Goal: Task Accomplishment & Management: Manage account settings

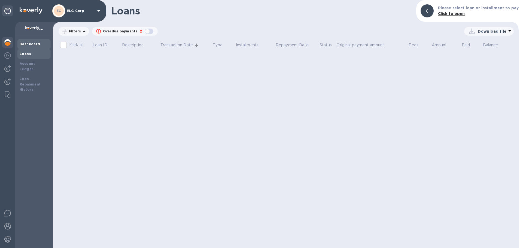
click at [26, 42] on div "Dashboard" at bounding box center [34, 43] width 29 height 5
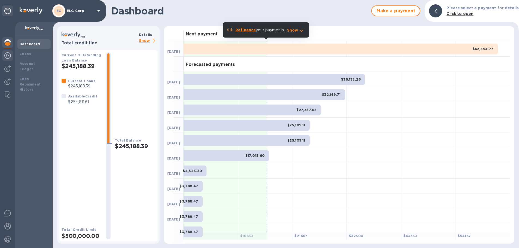
click at [9, 58] on img at bounding box center [7, 55] width 7 height 7
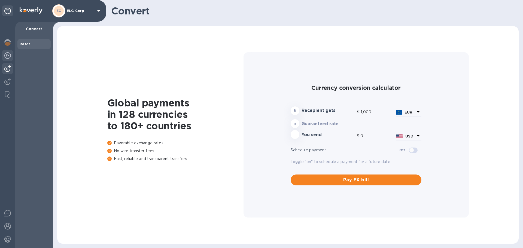
click at [8, 68] on img at bounding box center [7, 68] width 7 height 7
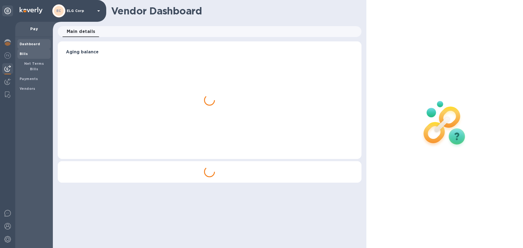
click at [35, 57] on div "Bills" at bounding box center [33, 54] width 33 height 10
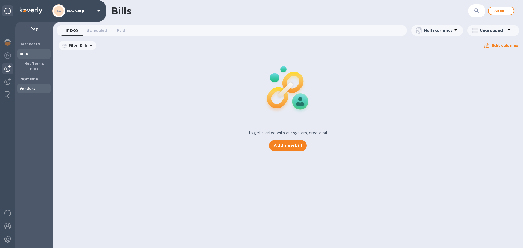
click at [27, 87] on b "Vendors" at bounding box center [28, 89] width 16 height 4
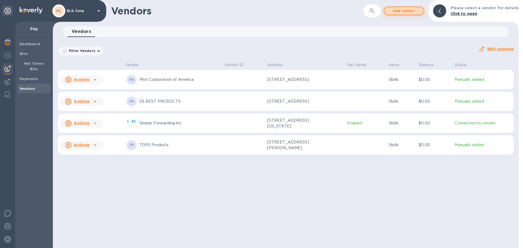
click at [418, 11] on span "Add vendor" at bounding box center [404, 11] width 31 height 7
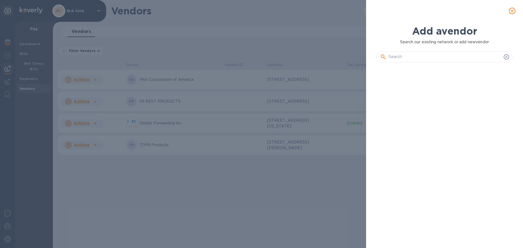
scroll to position [163, 138]
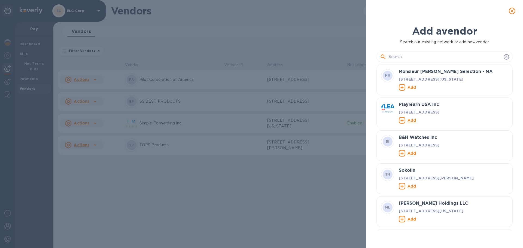
click at [411, 57] on input "text" at bounding box center [445, 57] width 113 height 8
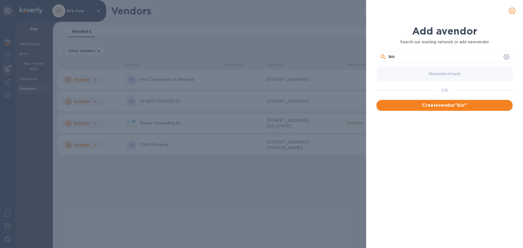
type input "bic"
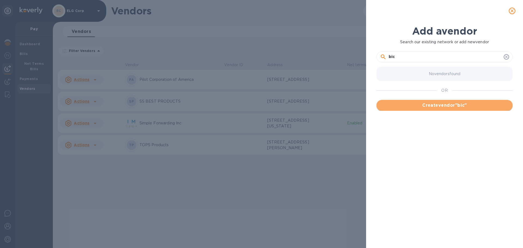
click at [446, 104] on span "Create vendor " bic "" at bounding box center [445, 105] width 128 height 7
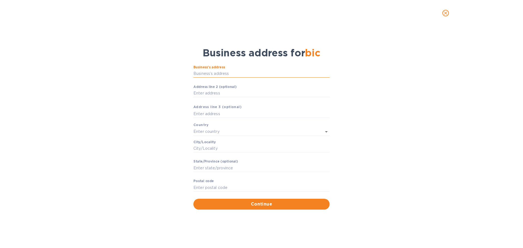
click at [212, 73] on input "Business’s аddress" at bounding box center [262, 74] width 136 height 8
click at [446, 12] on button "close" at bounding box center [445, 13] width 13 height 13
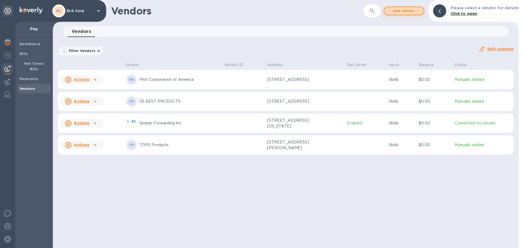
click at [410, 12] on span "Add vendor" at bounding box center [404, 11] width 31 height 7
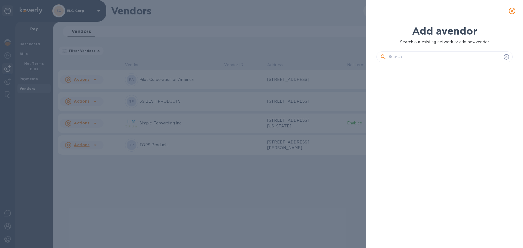
click at [428, 56] on input "text" at bounding box center [445, 57] width 113 height 8
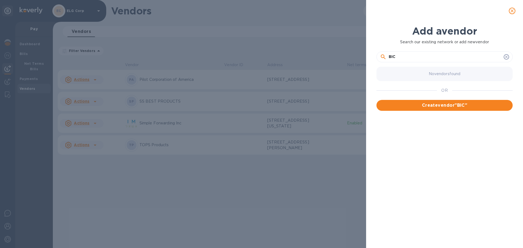
click at [409, 56] on input "BIC" at bounding box center [445, 57] width 113 height 8
type input "BIC USA INC"
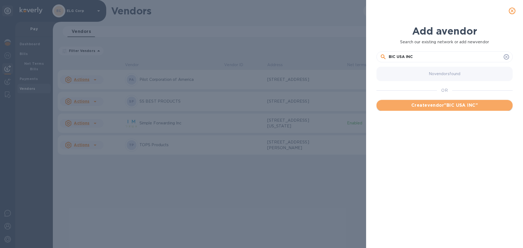
click at [451, 107] on span "Create vendor " BIC USA INC "" at bounding box center [445, 105] width 128 height 7
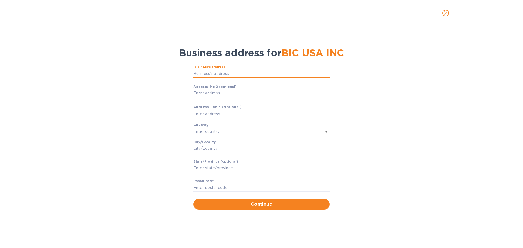
click at [258, 77] on input "Business’s аddress" at bounding box center [262, 74] width 136 height 8
paste input "[STREET_ADDRESS]"
type input "[STREET_ADDRESS]"
type input "[GEOGRAPHIC_DATA]"
type input "[PERSON_NAME]"
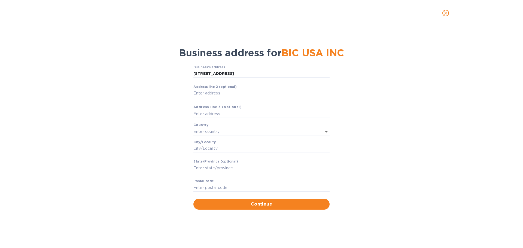
type input "CT"
type input "06484"
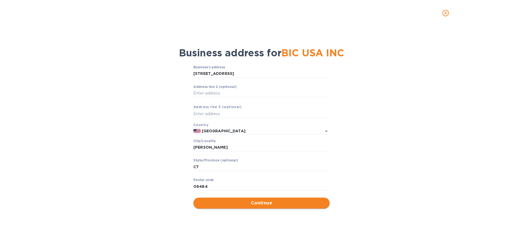
click at [240, 204] on span "Continue" at bounding box center [262, 203] width 128 height 7
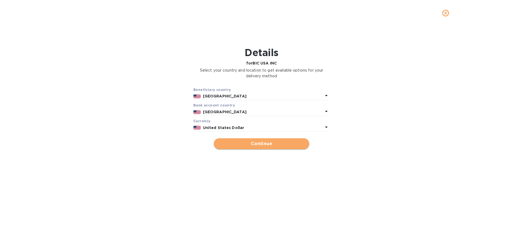
click at [249, 145] on span "Continue" at bounding box center [261, 144] width 87 height 7
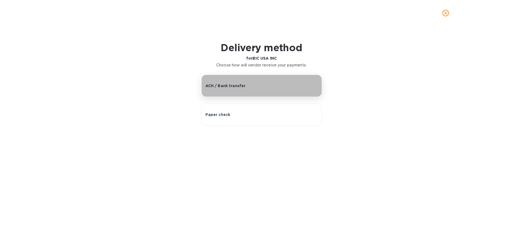
click at [231, 89] on p "ACH / Bank transfer" at bounding box center [226, 85] width 40 height 5
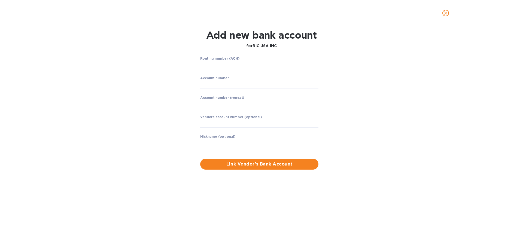
click at [225, 67] on input "string" at bounding box center [259, 65] width 118 height 8
click at [219, 64] on input "string" at bounding box center [259, 65] width 118 height 8
click at [216, 64] on input "string" at bounding box center [259, 65] width 118 height 8
click at [231, 65] on input "string" at bounding box center [259, 65] width 118 height 8
type input "011900571"
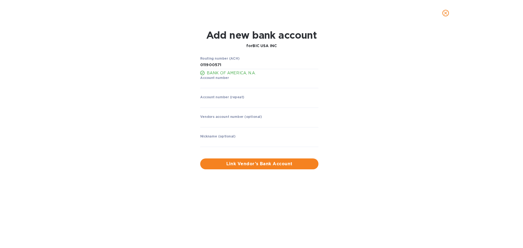
click at [225, 74] on p "BANK OF AMERICA, N.A." at bounding box center [263, 73] width 112 height 6
click at [159, 75] on div "Routing number (ACH) BANK OF AMERICA, N.A. Account number ​ Account number (rep…" at bounding box center [261, 112] width 339 height 119
click at [225, 84] on input "string" at bounding box center [259, 84] width 118 height 8
click at [219, 80] on input "string" at bounding box center [259, 84] width 118 height 8
type input "0800007"
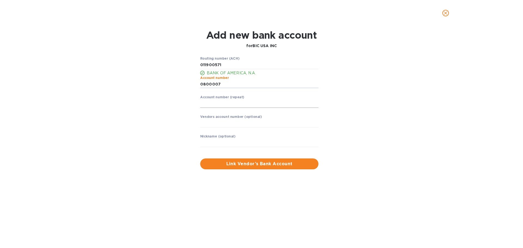
click at [223, 104] on input "string" at bounding box center [259, 104] width 118 height 8
type input "0800007"
click at [229, 122] on input "text" at bounding box center [259, 123] width 118 height 8
paste input "565969"
type input "565969"
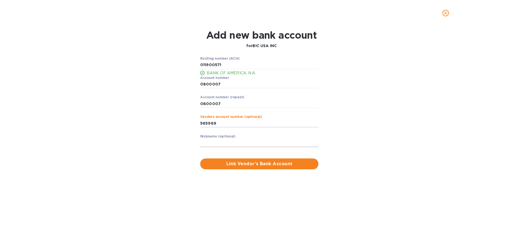
click at [244, 142] on input "text" at bounding box center [259, 143] width 118 height 8
type input "e"
click at [250, 166] on span "Link Vendor’s Bank Account" at bounding box center [260, 164] width 110 height 7
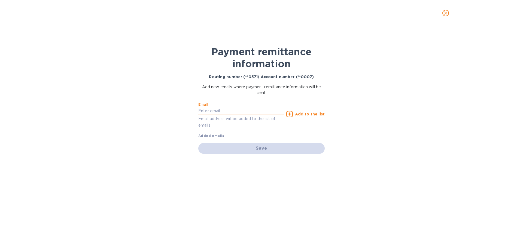
click at [223, 110] on input "text" at bounding box center [241, 111] width 86 height 8
type input "[PERSON_NAME][EMAIL_ADDRESS][DOMAIN_NAME]"
click at [239, 121] on p "Email address will be added to the list of emails" at bounding box center [241, 122] width 86 height 13
click at [310, 115] on u "Add to the list" at bounding box center [310, 114] width 30 height 4
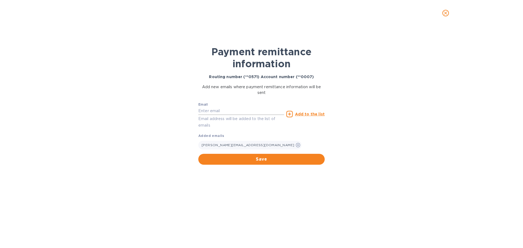
click at [225, 109] on input "text" at bounding box center [241, 111] width 86 height 8
paste input "[PERSON_NAME][EMAIL_ADDRESS][PERSON_NAME][DOMAIN_NAME]"
type input "[PERSON_NAME][EMAIL_ADDRESS][PERSON_NAME][DOMAIN_NAME]"
click at [277, 138] on div "Email [PERSON_NAME][EMAIL_ADDRESS][PERSON_NAME][DOMAIN_NAME] Email address will…" at bounding box center [261, 125] width 126 height 50
click at [305, 115] on u "Add to the list" at bounding box center [310, 114] width 30 height 4
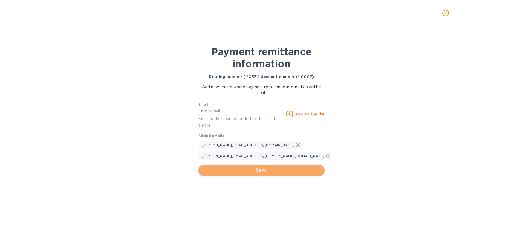
click at [274, 167] on span "Save" at bounding box center [262, 170] width 118 height 7
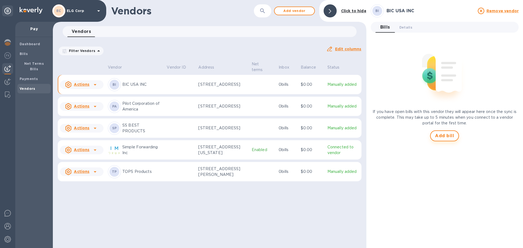
click at [449, 138] on span "Add bill" at bounding box center [444, 136] width 19 height 7
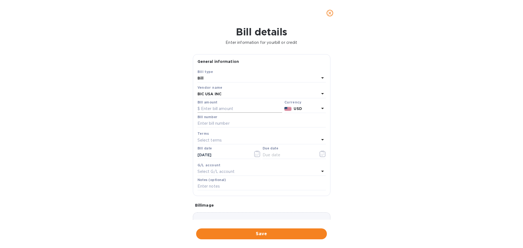
click at [215, 108] on input "text" at bounding box center [240, 109] width 85 height 8
click at [210, 111] on input "text" at bounding box center [240, 109] width 85 height 8
paste input "23,011.20"
drag, startPoint x: 228, startPoint y: 110, endPoint x: 112, endPoint y: 95, distance: 116.3
click at [112, 95] on div "Bill details Enter information for your bill or credit General information Save…" at bounding box center [261, 137] width 523 height 222
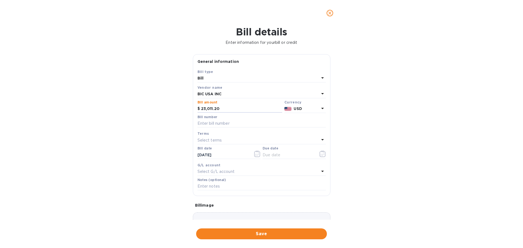
paste input "8,902.08"
type input "8,902.08"
drag, startPoint x: 229, startPoint y: 126, endPoint x: 227, endPoint y: 124, distance: 2.9
click at [229, 126] on input "text" at bounding box center [262, 124] width 128 height 8
drag, startPoint x: 217, startPoint y: 123, endPoint x: 205, endPoint y: 104, distance: 23.1
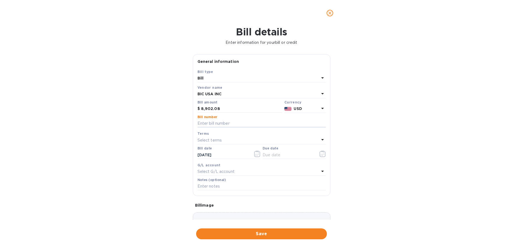
click at [217, 123] on input "text" at bounding box center [262, 124] width 128 height 8
paste input "13920478"
type input "13920478"
click at [223, 142] on div "Select terms" at bounding box center [259, 141] width 122 height 8
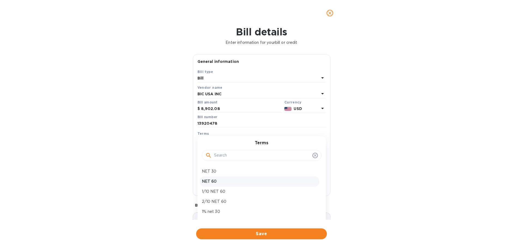
click at [217, 182] on p "NET 60" at bounding box center [259, 182] width 115 height 6
type input "[DATE]"
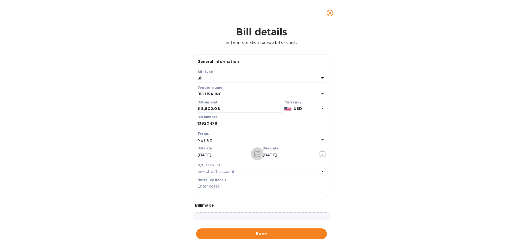
click at [255, 154] on icon "button" at bounding box center [257, 154] width 6 height 7
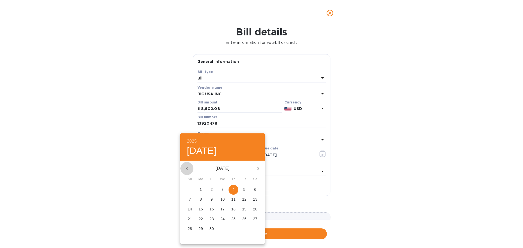
click at [189, 167] on icon "button" at bounding box center [187, 168] width 7 height 7
click at [234, 209] on p "19" at bounding box center [233, 209] width 4 height 5
type input "[DATE]"
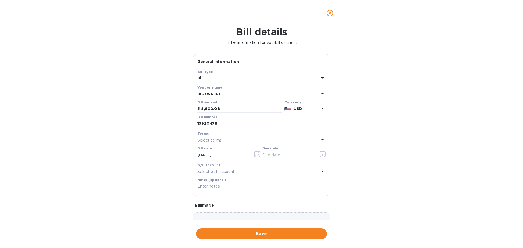
click at [246, 138] on div "Select terms" at bounding box center [259, 141] width 122 height 8
click at [218, 178] on div "NET 60" at bounding box center [260, 182] width 120 height 10
type input "[DATE]"
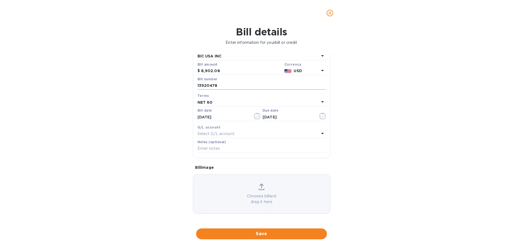
scroll to position [38, 0]
click at [270, 233] on span "Save" at bounding box center [262, 234] width 122 height 7
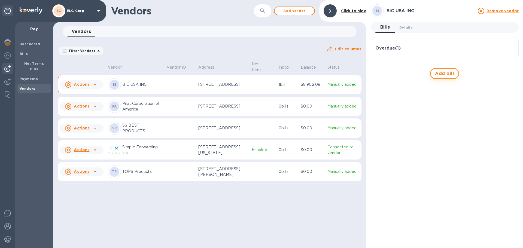
click at [441, 74] on span "Add bill" at bounding box center [444, 73] width 19 height 7
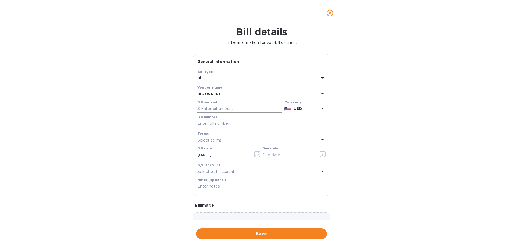
click at [226, 107] on input "text" at bounding box center [240, 109] width 85 height 8
paste input "32,834.04"
type input "32,834.04"
click at [213, 124] on input "text" at bounding box center [262, 124] width 128 height 8
paste input "13920479"
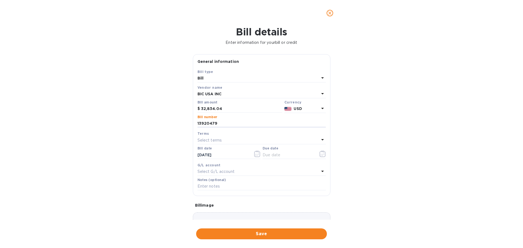
type input "13920479"
drag, startPoint x: 229, startPoint y: 156, endPoint x: 124, endPoint y: 161, distance: 105.3
click at [124, 161] on div "Bill details Enter information for your bill or credit General information Save…" at bounding box center [261, 137] width 523 height 222
paste input "6/19"
type input "[DATE]"
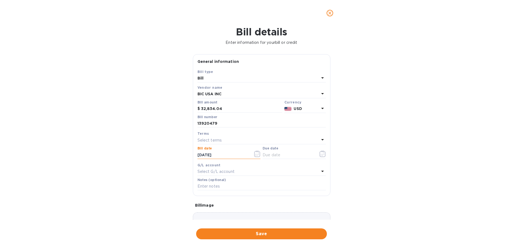
click at [207, 140] on p "Select terms" at bounding box center [210, 141] width 25 height 6
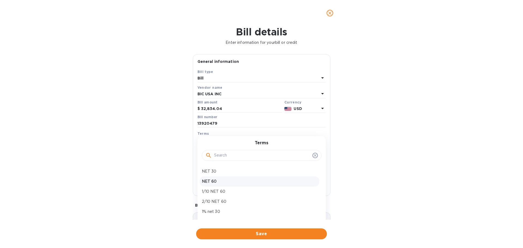
click at [211, 184] on p "NET 60" at bounding box center [259, 182] width 115 height 6
type input "[DATE]"
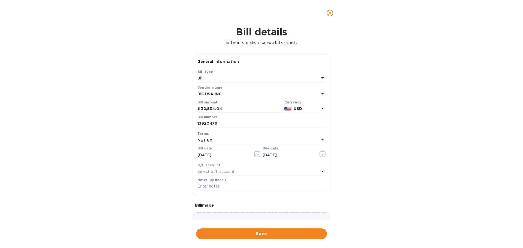
drag, startPoint x: 255, startPoint y: 226, endPoint x: 252, endPoint y: 228, distance: 3.5
click at [255, 227] on div "Bill details Enter information for your bill or credit General information Save…" at bounding box center [261, 137] width 523 height 222
click at [252, 231] on button "Save" at bounding box center [261, 234] width 131 height 11
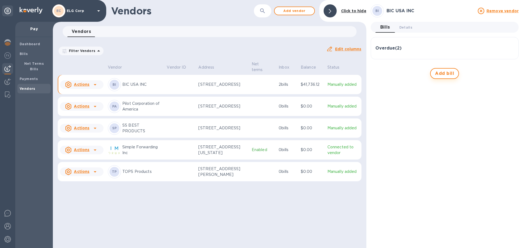
click at [446, 72] on span "Add bill" at bounding box center [444, 73] width 19 height 7
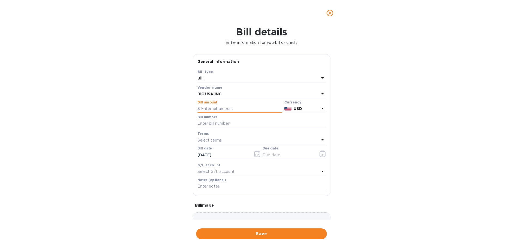
click at [224, 109] on input "text" at bounding box center [240, 109] width 85 height 8
paste input "23,155.20"
type input "23,155.20"
drag, startPoint x: 231, startPoint y: 121, endPoint x: 217, endPoint y: 120, distance: 13.7
click at [231, 121] on input "text" at bounding box center [262, 124] width 128 height 8
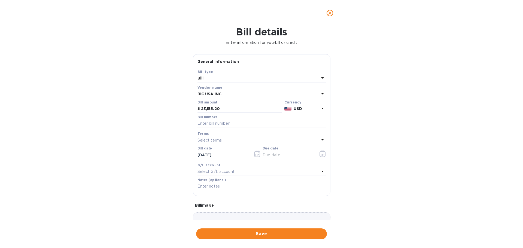
paste input "13929341"
type input "13929341"
click at [219, 157] on input "[DATE]" at bounding box center [224, 155] width 52 height 8
drag, startPoint x: 227, startPoint y: 156, endPoint x: 148, endPoint y: 150, distance: 78.7
click at [148, 150] on div "Bill details Enter information for your bill or credit General information Save…" at bounding box center [261, 137] width 523 height 222
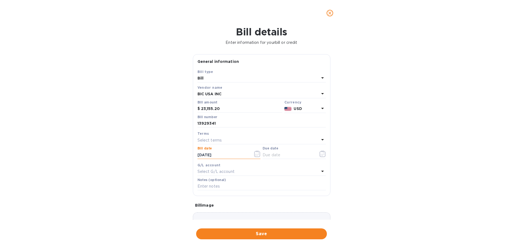
paste input "6/23"
type input "[DATE]"
click at [198, 142] on p "Select terms" at bounding box center [210, 141] width 25 height 6
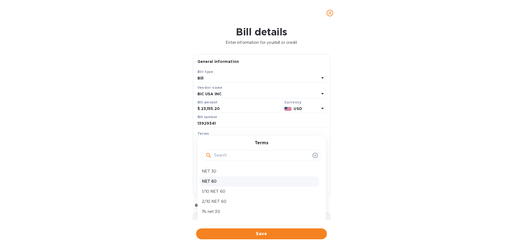
click at [215, 181] on p "NET 60" at bounding box center [259, 182] width 115 height 6
type input "[DATE]"
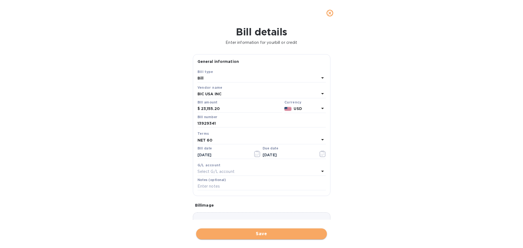
click at [244, 229] on button "Save" at bounding box center [261, 234] width 131 height 11
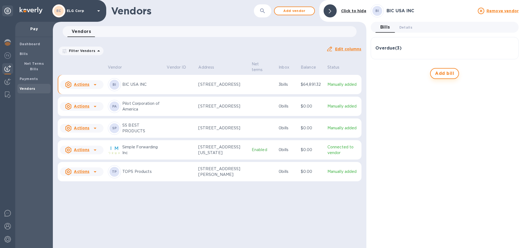
click at [455, 70] on button "Add bill" at bounding box center [444, 73] width 29 height 11
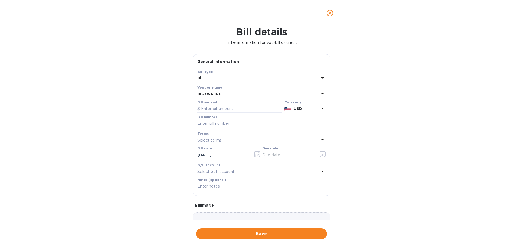
click at [225, 123] on input "text" at bounding box center [262, 124] width 128 height 8
paste input "13951021"
type input "13951021"
click at [225, 106] on input "text" at bounding box center [240, 109] width 85 height 8
paste input "70,056.00"
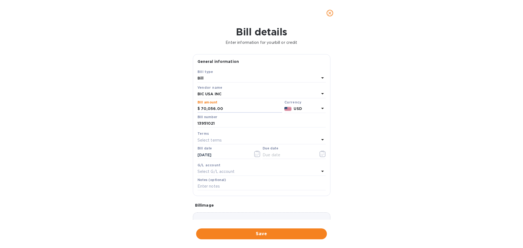
type input "70,056.00"
drag, startPoint x: 231, startPoint y: 153, endPoint x: 175, endPoint y: 154, distance: 56.7
click at [170, 153] on div "Bill details Enter information for your bill or credit General information Save…" at bounding box center [261, 137] width 523 height 222
paste input "6/27"
type input "[DATE]"
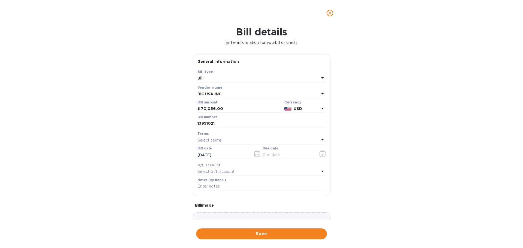
click at [234, 138] on div "Select terms" at bounding box center [259, 141] width 122 height 8
click at [219, 182] on p "NET 60" at bounding box center [259, 182] width 115 height 6
type input "[DATE]"
click at [244, 233] on span "Save" at bounding box center [262, 234] width 122 height 7
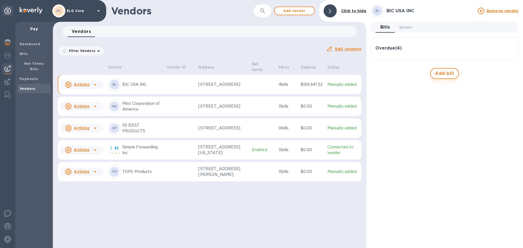
click at [449, 73] on span "Add bill" at bounding box center [444, 73] width 19 height 7
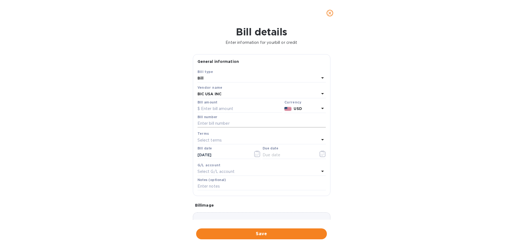
drag, startPoint x: 218, startPoint y: 121, endPoint x: 221, endPoint y: 121, distance: 3.8
click at [218, 121] on input "text" at bounding box center [262, 124] width 128 height 8
paste input "13954410"
type input "13954410"
click at [238, 108] on input "text" at bounding box center [240, 109] width 85 height 8
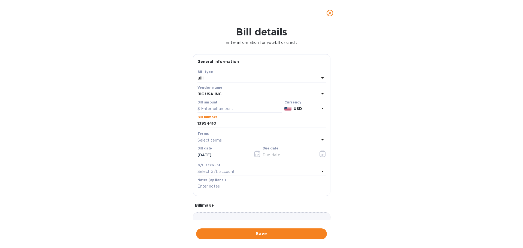
paste input "94,519.20"
type input "94,519.20"
drag, startPoint x: 224, startPoint y: 157, endPoint x: 144, endPoint y: 145, distance: 80.8
click at [144, 145] on div "Bill details Enter information for your bill or credit General information Save…" at bounding box center [261, 137] width 523 height 222
paste input "6/28"
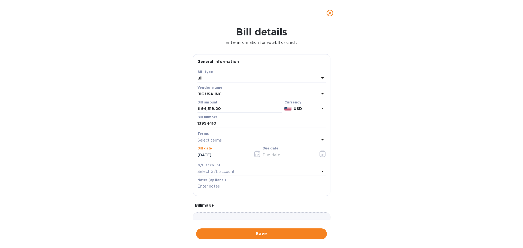
type input "[DATE]"
click at [230, 136] on div "Terms" at bounding box center [262, 134] width 128 height 6
click at [212, 139] on p "Select terms" at bounding box center [210, 141] width 25 height 6
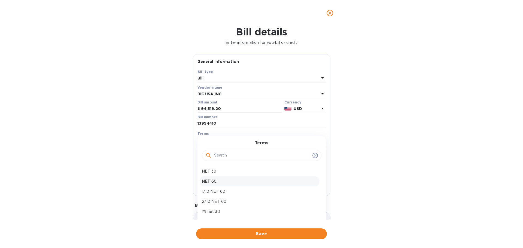
click at [216, 182] on p "NET 60" at bounding box center [259, 182] width 115 height 6
type input "[DATE]"
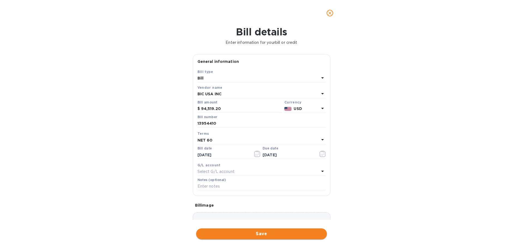
click at [244, 233] on span "Save" at bounding box center [262, 234] width 122 height 7
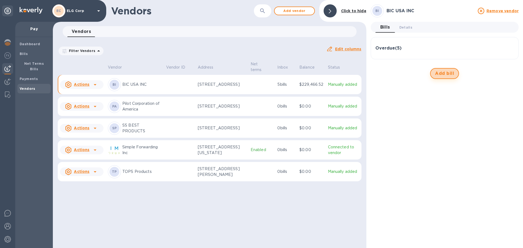
click at [449, 74] on span "Add bill" at bounding box center [444, 73] width 19 height 7
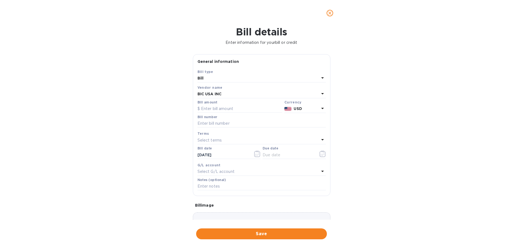
drag, startPoint x: 217, startPoint y: 126, endPoint x: 234, endPoint y: 117, distance: 20.0
click at [217, 126] on input "text" at bounding box center [262, 124] width 128 height 8
paste input "13954409"
type input "13954409"
click at [224, 111] on input "text" at bounding box center [240, 109] width 85 height 8
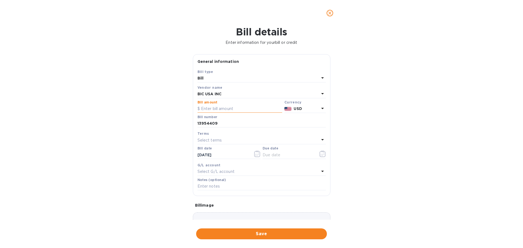
paste input "8,902.08"
type input "8,902.08"
drag, startPoint x: 207, startPoint y: 154, endPoint x: 176, endPoint y: 153, distance: 31.4
click at [176, 153] on div "Bill details Enter information for your bill or credit General information Save…" at bounding box center [261, 137] width 523 height 222
paste input "6/28"
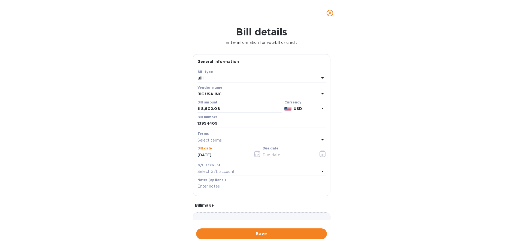
type input "[DATE]"
click at [240, 138] on div "Select terms" at bounding box center [259, 141] width 122 height 8
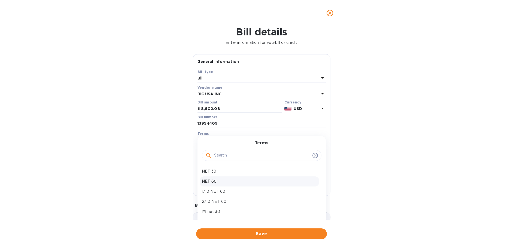
click at [219, 182] on p "NET 60" at bounding box center [259, 182] width 115 height 6
type input "[DATE]"
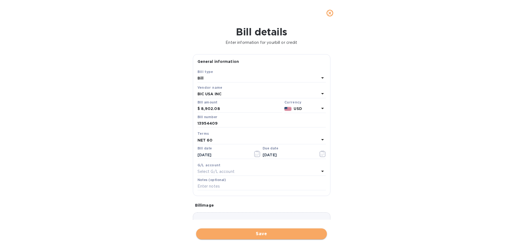
click at [244, 230] on button "Save" at bounding box center [261, 234] width 131 height 11
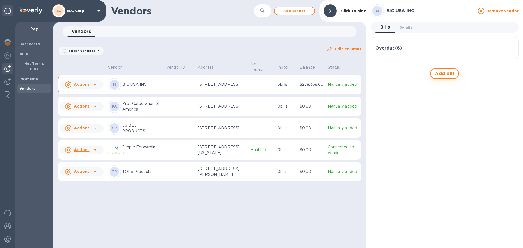
click at [443, 75] on span "Add bill" at bounding box center [444, 73] width 19 height 7
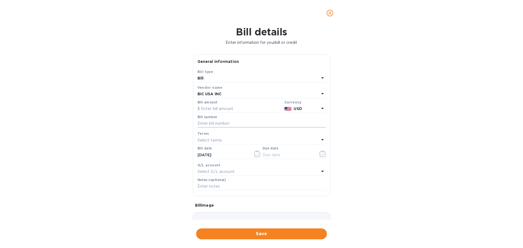
click at [228, 123] on input "text" at bounding box center [262, 124] width 128 height 8
paste input "13969529"
type input "13969529"
click at [236, 110] on input "text" at bounding box center [240, 109] width 85 height 8
paste input "1,036.80"
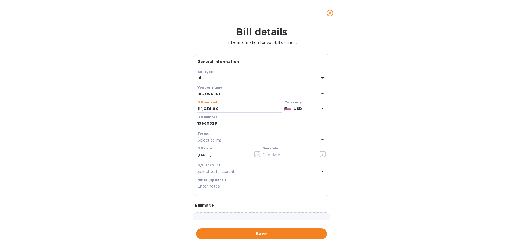
type input "1,036.80"
drag, startPoint x: 232, startPoint y: 152, endPoint x: 144, endPoint y: 150, distance: 87.8
click at [147, 150] on div "Bill details Enter information for your bill or credit General information Save…" at bounding box center [261, 137] width 523 height 222
paste input "7/02"
type input "[DATE]"
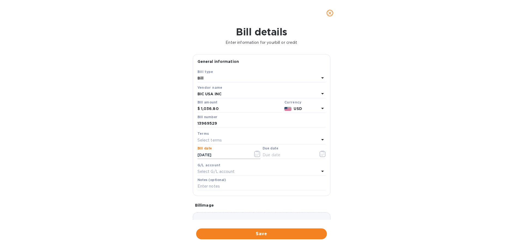
click at [229, 140] on div "Select terms" at bounding box center [259, 141] width 122 height 8
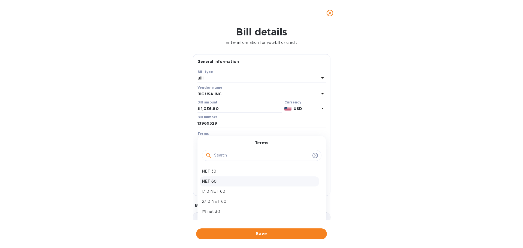
click at [224, 182] on p "NET 60" at bounding box center [259, 182] width 115 height 6
type input "[DATE]"
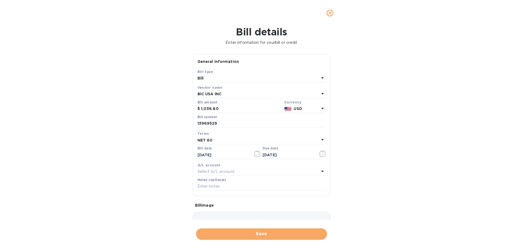
click at [241, 234] on span "Save" at bounding box center [262, 234] width 122 height 7
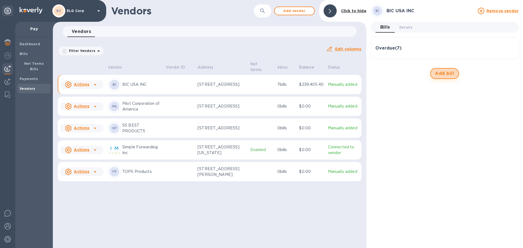
click at [443, 73] on span "Add bill" at bounding box center [444, 73] width 19 height 7
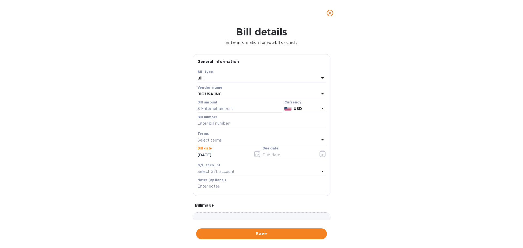
drag, startPoint x: 207, startPoint y: 156, endPoint x: 164, endPoint y: 153, distance: 43.4
click at [178, 154] on div "Bill details Enter information for your bill or credit General information Save…" at bounding box center [261, 137] width 523 height 222
paste input "7/02"
type input "[DATE]"
click at [207, 140] on p "Select terms" at bounding box center [210, 141] width 25 height 6
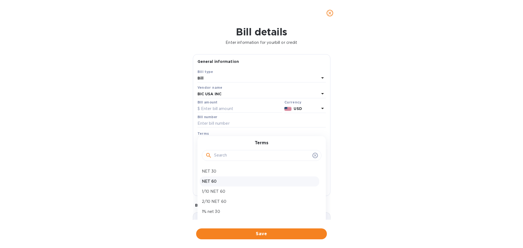
click at [214, 183] on p "NET 60" at bounding box center [259, 182] width 115 height 6
type input "[DATE]"
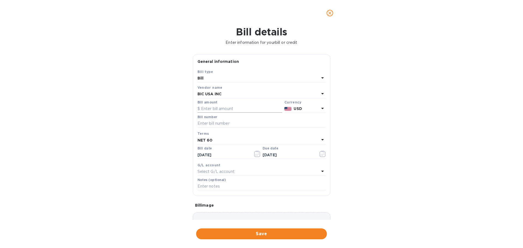
click at [228, 107] on input "text" at bounding box center [240, 109] width 85 height 8
paste input "720.00"
type input "720.00"
click at [253, 126] on input "text" at bounding box center [262, 124] width 128 height 8
paste input "13969537"
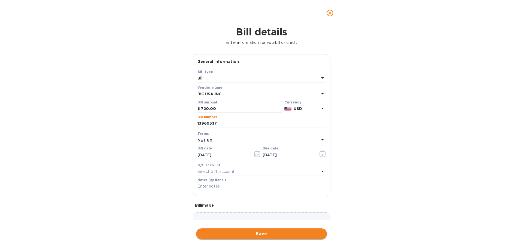
type input "13969537"
click at [255, 232] on span "Save" at bounding box center [262, 234] width 122 height 7
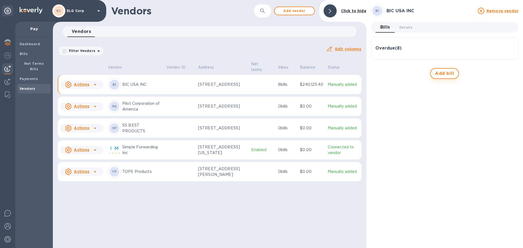
click at [446, 76] on span "Add bill" at bounding box center [444, 73] width 19 height 7
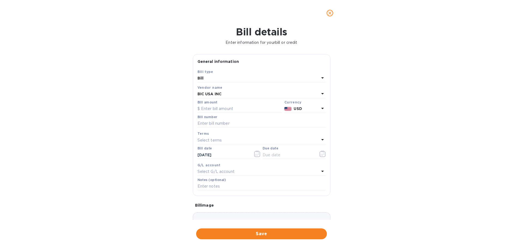
click at [132, 155] on div "Bill details Enter information for your bill or credit General information Save…" at bounding box center [261, 137] width 523 height 222
paste input "text"
click at [226, 157] on input "text" at bounding box center [224, 155] width 52 height 8
paste input "[DATE]"
type input "[DATE]"
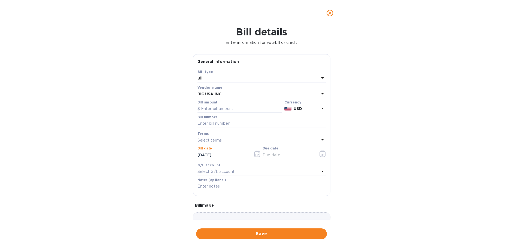
click at [219, 141] on p "Select terms" at bounding box center [210, 141] width 25 height 6
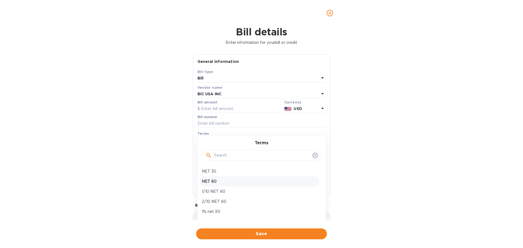
click at [219, 183] on p "NET 60" at bounding box center [259, 182] width 115 height 6
type input "[DATE]"
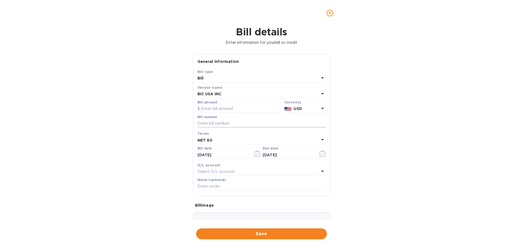
click at [217, 124] on input "text" at bounding box center [262, 124] width 128 height 8
paste input "13964188"
type input "13964188"
click at [244, 110] on input "text" at bounding box center [240, 109] width 85 height 8
paste input "61,137.60"
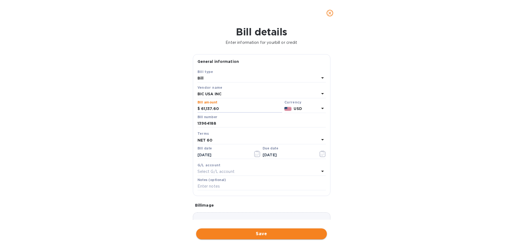
type input "61,137.60"
click at [261, 234] on span "Save" at bounding box center [262, 234] width 122 height 7
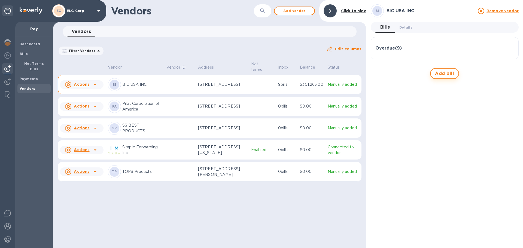
click at [443, 74] on span "Add bill" at bounding box center [444, 73] width 19 height 7
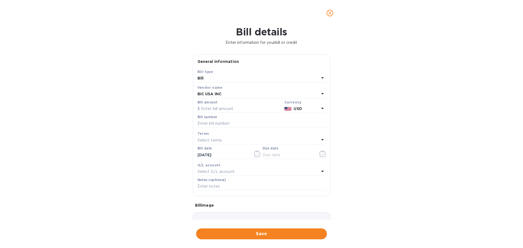
drag, startPoint x: 220, startPoint y: 123, endPoint x: 113, endPoint y: 99, distance: 109.0
click at [220, 123] on input "text" at bounding box center [262, 124] width 128 height 8
paste input "13992880"
type input "13992880"
click at [231, 111] on input "text" at bounding box center [240, 109] width 85 height 8
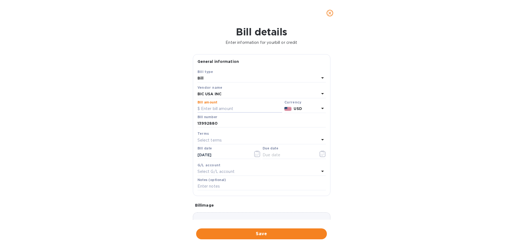
paste input "230.40"
type input "230.40"
drag, startPoint x: 218, startPoint y: 156, endPoint x: 158, endPoint y: 149, distance: 60.4
click at [158, 149] on div "Bill details Enter information for your bill or credit General information Save…" at bounding box center [261, 137] width 523 height 222
paste input "7/09"
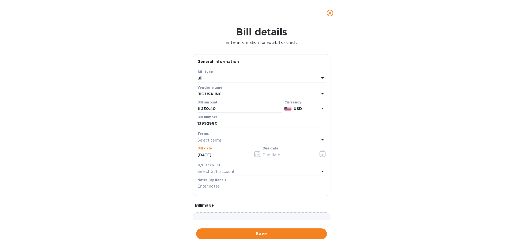
type input "[DATE]"
click at [242, 137] on div "Select terms" at bounding box center [259, 141] width 122 height 8
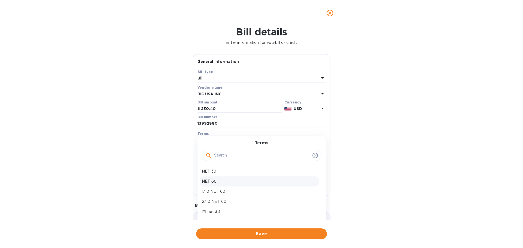
click at [216, 182] on p "NET 60" at bounding box center [259, 182] width 115 height 6
type input "[DATE]"
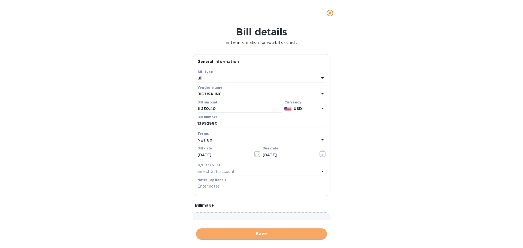
click at [244, 233] on span "Save" at bounding box center [262, 234] width 122 height 7
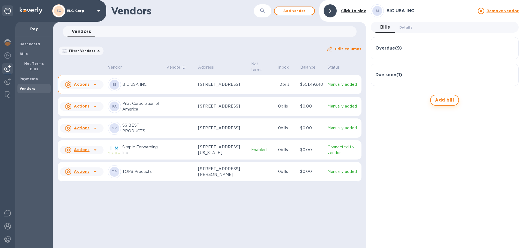
click at [444, 101] on span "Add bill" at bounding box center [444, 100] width 19 height 7
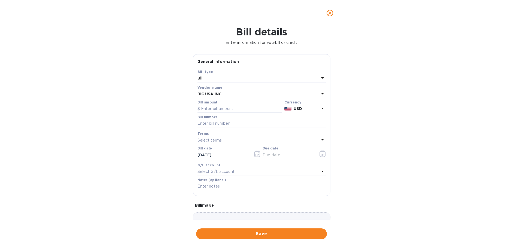
click at [226, 129] on div "Bill number" at bounding box center [262, 122] width 131 height 16
drag, startPoint x: 226, startPoint y: 124, endPoint x: 230, endPoint y: 116, distance: 9.5
click at [226, 124] on input "text" at bounding box center [262, 124] width 128 height 8
paste input "14126063"
type input "14126063"
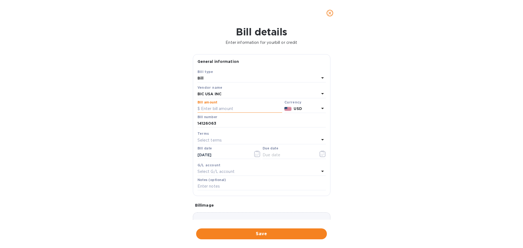
click at [225, 109] on input "text" at bounding box center [240, 109] width 85 height 8
paste input "112.80"
type input "112.80"
drag, startPoint x: 225, startPoint y: 156, endPoint x: 134, endPoint y: 144, distance: 91.8
click at [134, 144] on div "Bill details Enter information for your bill or credit General information Save…" at bounding box center [261, 137] width 523 height 222
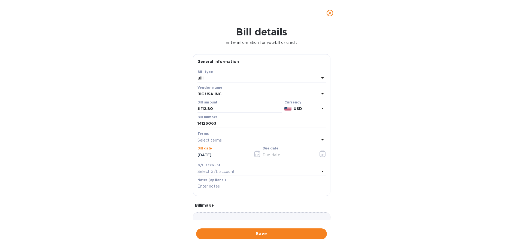
paste input "8/08"
type input "[DATE]"
click at [223, 138] on div "Select terms" at bounding box center [259, 141] width 122 height 8
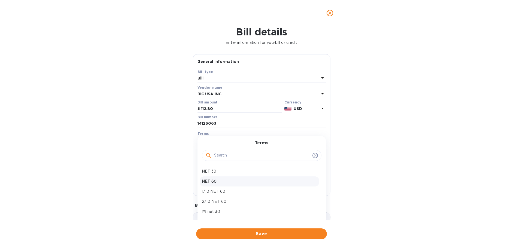
click at [221, 182] on p "NET 60" at bounding box center [259, 182] width 115 height 6
type input "[DATE]"
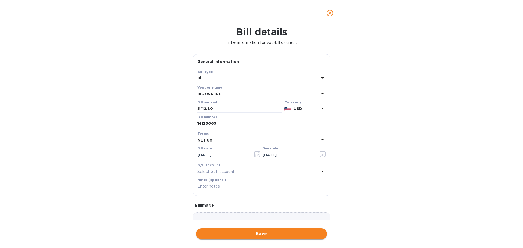
click at [210, 231] on span "Save" at bounding box center [262, 234] width 122 height 7
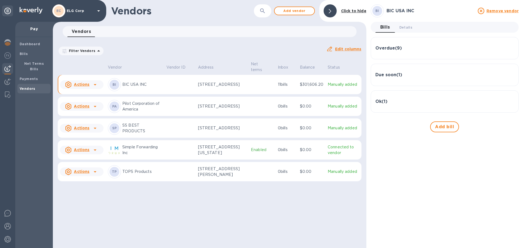
click at [280, 84] on p "11 bills" at bounding box center [287, 85] width 18 height 6
click at [268, 86] on td at bounding box center [262, 85] width 27 height 20
click at [400, 72] on div "Due soon ( 1 )" at bounding box center [445, 74] width 139 height 13
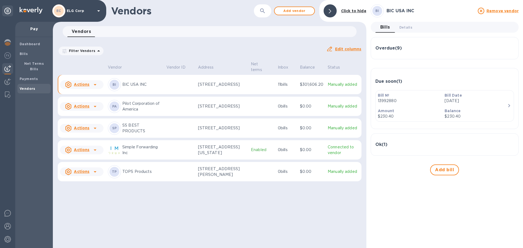
click at [400, 72] on div "Due soon ( 1 ) Bill № 13992880 Bill Date [DATE] Amount $230.40 Balance $230.40" at bounding box center [445, 98] width 148 height 61
click at [383, 143] on h3 "Ok ( 1 )" at bounding box center [382, 144] width 12 height 5
click at [490, 177] on div "Balance $112.80" at bounding box center [476, 184] width 67 height 16
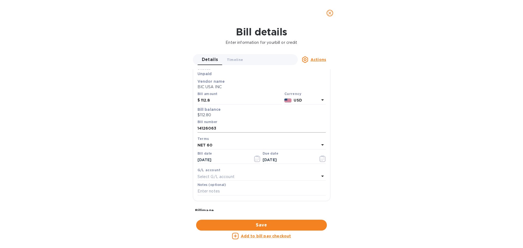
scroll to position [0, 0]
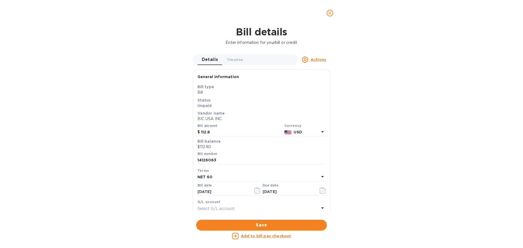
click at [316, 58] on u "Actions" at bounding box center [319, 60] width 16 height 4
click at [320, 94] on b "Delete" at bounding box center [320, 94] width 14 height 4
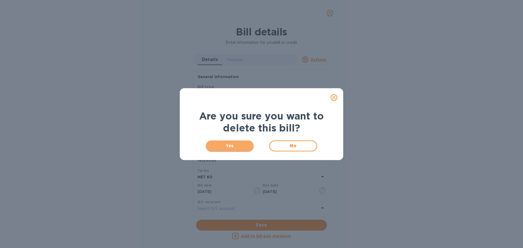
click at [225, 146] on span "Yes" at bounding box center [229, 146] width 39 height 7
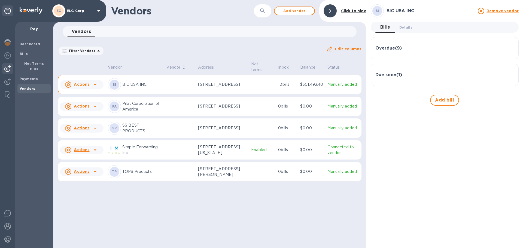
click at [407, 77] on div "Due soon ( 1 )" at bounding box center [445, 75] width 139 height 5
click at [394, 71] on div "Due soon ( 1 ) Bill № 13992880 Bill Date [DATE] Amount $230.40 Balance $230.40" at bounding box center [445, 98] width 148 height 61
click at [397, 79] on h3 "Due soon ( 1 )" at bounding box center [389, 81] width 27 height 5
click at [446, 100] on span "Add bill" at bounding box center [444, 100] width 19 height 7
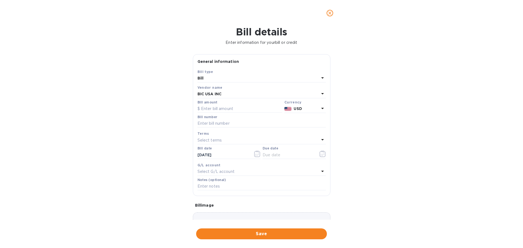
click at [250, 77] on div "Bill" at bounding box center [259, 79] width 122 height 8
click at [222, 102] on p "Credit" at bounding box center [259, 101] width 115 height 6
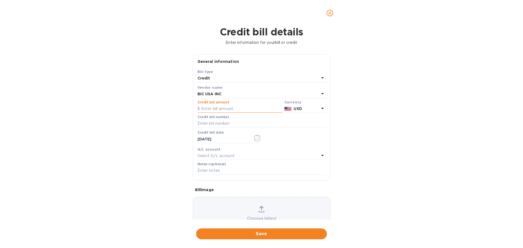
click at [229, 108] on input "text" at bounding box center [240, 109] width 85 height 8
paste input "50,026.86"
drag, startPoint x: 243, startPoint y: 108, endPoint x: 152, endPoint y: 108, distance: 90.8
click at [152, 108] on div "Credit bill details Enter information for your bill or credit General informati…" at bounding box center [261, 137] width 523 height 222
click at [221, 112] on input "50,026.86" at bounding box center [243, 109] width 80 height 8
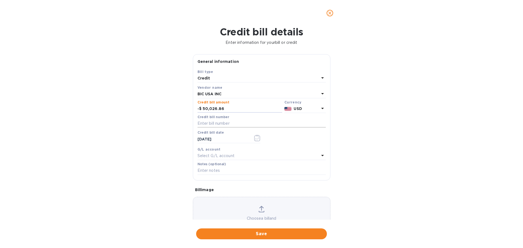
type input "50,026.86"
click at [217, 123] on input "text" at bounding box center [262, 124] width 128 height 8
click at [207, 123] on input "text" at bounding box center [262, 124] width 128 height 8
paste input "654157"
type input "654157"
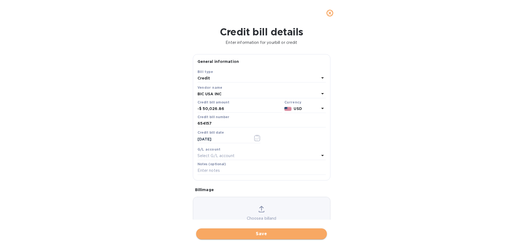
click at [239, 238] on button "Save" at bounding box center [261, 234] width 131 height 11
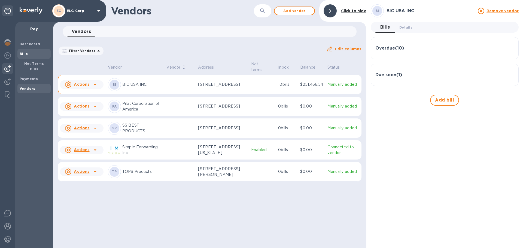
click at [31, 52] on span "Bills" at bounding box center [34, 53] width 29 height 5
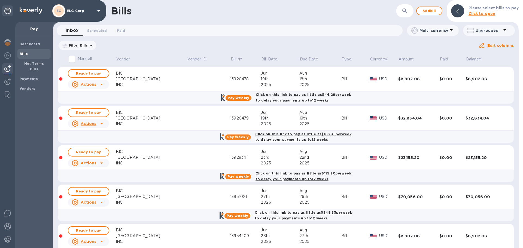
click at [73, 61] on input "Mark all" at bounding box center [71, 58] width 11 height 11
checkbox input "true"
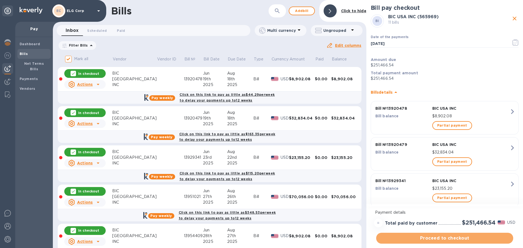
click at [439, 240] on span "Proceed to checkout" at bounding box center [445, 238] width 128 height 7
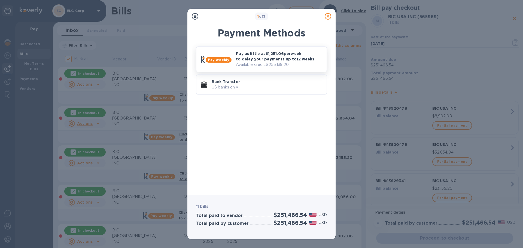
click at [276, 61] on p "Pay as little as $1,251.06 per week to delay your payments up to 12 weeks" at bounding box center [279, 56] width 86 height 11
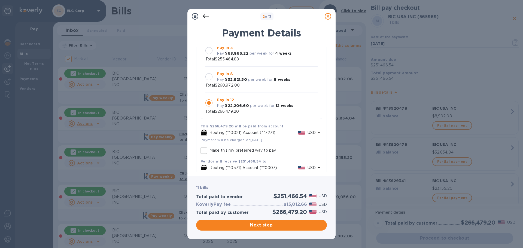
scroll to position [77, 0]
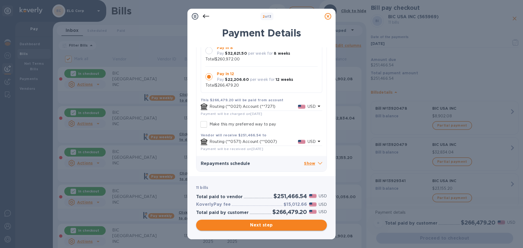
click at [286, 226] on span "Next step" at bounding box center [262, 225] width 122 height 7
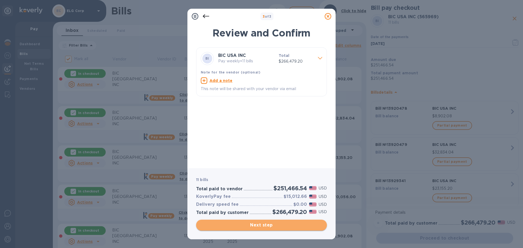
click at [249, 223] on span "Next step" at bounding box center [262, 225] width 122 height 7
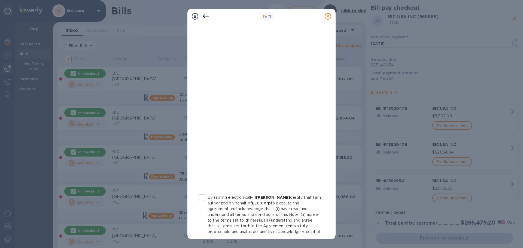
scroll to position [56, 0]
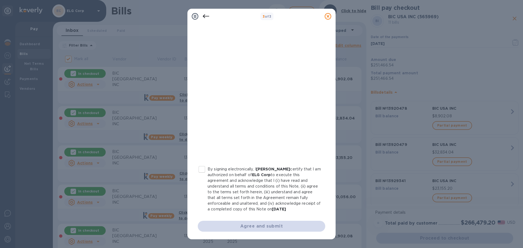
click at [253, 178] on p "By signing electronically, I [PERSON_NAME] certify that I am authorized on beha…" at bounding box center [264, 190] width 113 height 46
click at [208, 175] on input "By signing electronically, I [PERSON_NAME] certify that I am authorized on beha…" at bounding box center [201, 169] width 11 height 11
checkbox input "true"
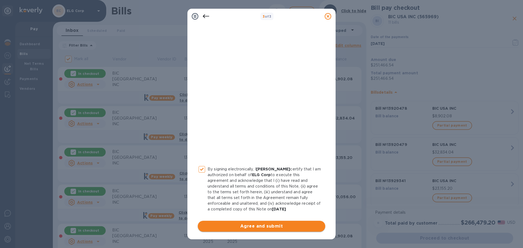
click at [252, 229] on span "Agree and submit" at bounding box center [261, 226] width 119 height 7
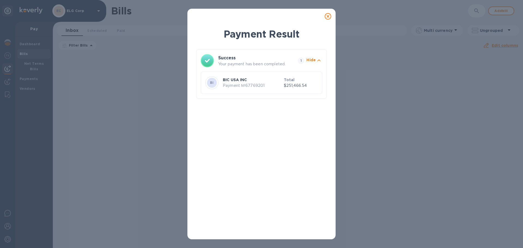
click at [248, 61] on h3 "Success" at bounding box center [253, 58] width 70 height 7
click at [327, 17] on icon at bounding box center [328, 16] width 7 height 7
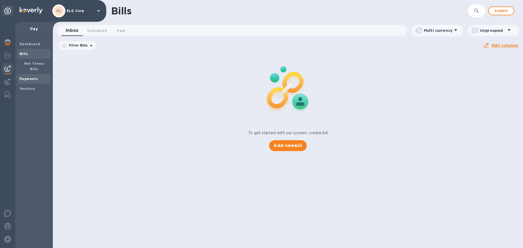
click at [40, 76] on span "Payments" at bounding box center [34, 78] width 29 height 5
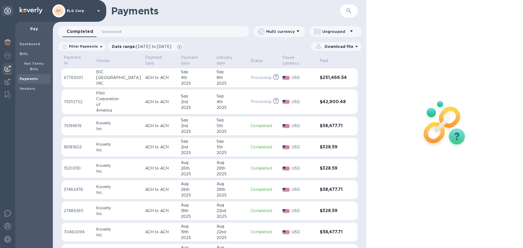
click at [231, 69] on div "Sep" at bounding box center [232, 72] width 30 height 6
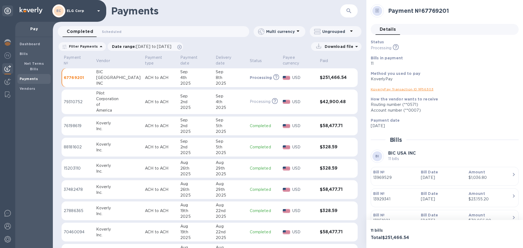
click at [397, 89] on link "KoverlyPay Transaction ID № 56303" at bounding box center [402, 89] width 63 height 4
click at [460, 48] on div "Processing This payment is under compliance review, which may take up to 3 busi…" at bounding box center [419, 48] width 96 height 6
click at [377, 10] on icon at bounding box center [378, 11] width 4 height 4
click at [386, 236] on h3 "Total $251,466.54" at bounding box center [407, 237] width 72 height 5
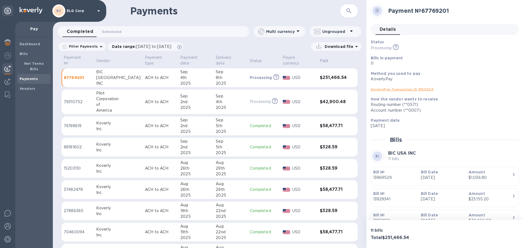
click at [304, 99] on p "USD" at bounding box center [303, 102] width 23 height 6
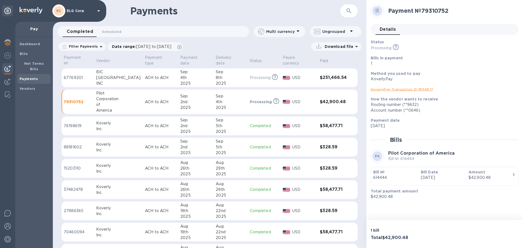
click at [306, 75] on p "USD" at bounding box center [303, 78] width 23 height 6
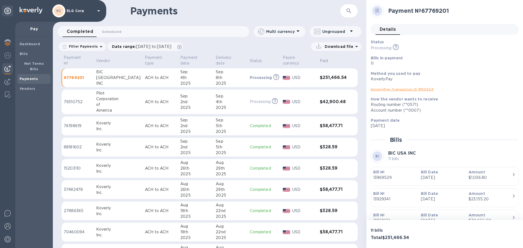
click at [377, 11] on icon at bounding box center [377, 11] width 2 height 0
drag, startPoint x: 376, startPoint y: 29, endPoint x: 436, endPoint y: 152, distance: 137.0
click at [436, 154] on div "Payment № 67769201 Details 0 Status Processing This payment is under compliance…" at bounding box center [445, 209] width 148 height 411
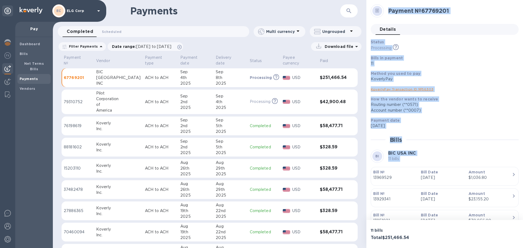
scroll to position [199, 0]
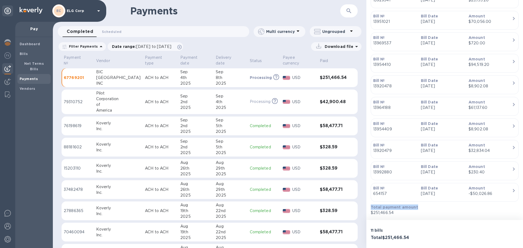
drag, startPoint x: 389, startPoint y: 9, endPoint x: 508, endPoint y: 208, distance: 231.2
click at [508, 208] on div "Payment № 67769201 Details 0 Status Processing This payment is under compliance…" at bounding box center [445, 10] width 148 height 411
click at [507, 187] on p "Amount" at bounding box center [490, 188] width 43 height 5
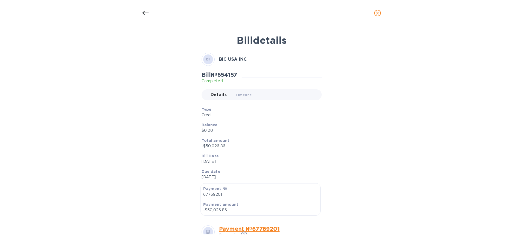
click at [144, 13] on icon at bounding box center [145, 13] width 7 height 7
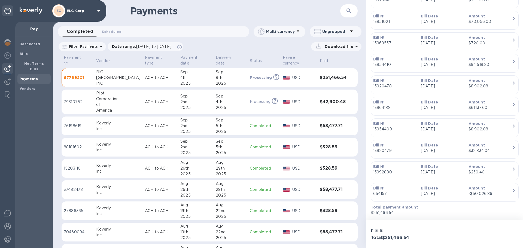
click at [106, 69] on div "BIC" at bounding box center [118, 72] width 44 height 6
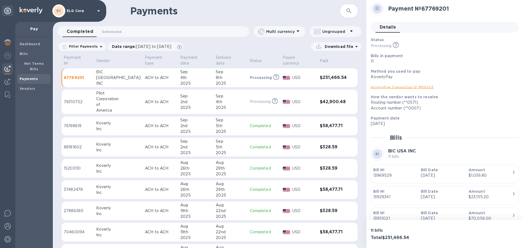
scroll to position [0, 0]
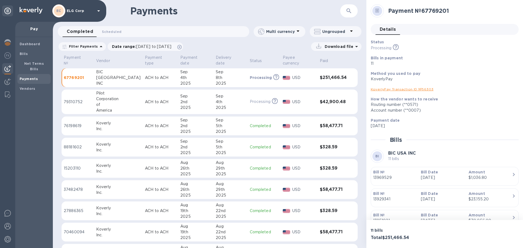
drag, startPoint x: 372, startPoint y: 168, endPoint x: 483, endPoint y: 222, distance: 123.4
click at [481, 235] on div "Payment № 67769201 Details 0 Status Processing This payment is under compliance…" at bounding box center [445, 124] width 157 height 248
click at [485, 108] on div "Account number (**0007)" at bounding box center [443, 111] width 144 height 6
click at [420, 89] on link "KoverlyPay Transaction ID № 56303" at bounding box center [402, 89] width 63 height 4
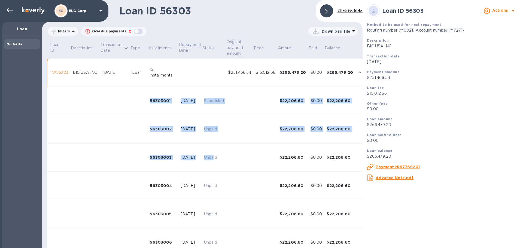
drag, startPoint x: 143, startPoint y: 100, endPoint x: 215, endPoint y: 165, distance: 97.3
click at [215, 165] on tbody "№56303 BIC USA INC [DATE] Loan 12 installments $251,466.54 $15,012.66 $266,479.…" at bounding box center [206, 244] width 318 height 371
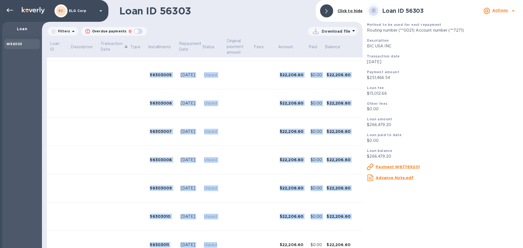
scroll to position [187, 0]
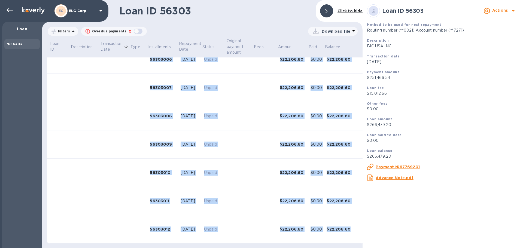
drag, startPoint x: 49, startPoint y: 42, endPoint x: 353, endPoint y: 225, distance: 354.7
click at [353, 225] on table "Loan ID Description Transaction Date Type Installments Repayment Date Status Or…" at bounding box center [206, 51] width 318 height 391
copy table "Loan ID Description Transaction Date Type Installments Repayment Date Status Or…"
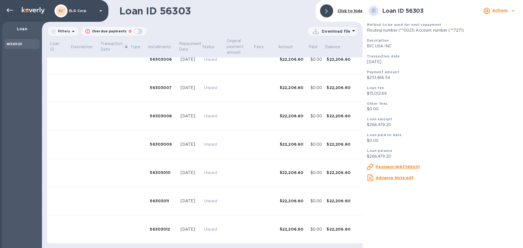
click at [520, 80] on div "Payment amount $251,466.54" at bounding box center [443, 75] width 156 height 16
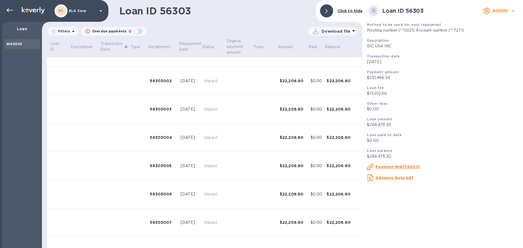
scroll to position [0, 0]
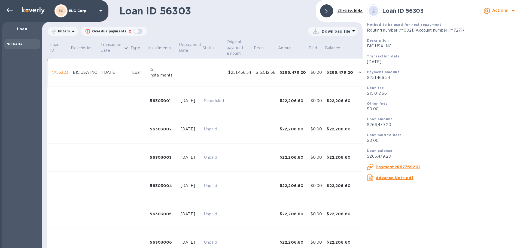
click at [218, 105] on td "Scheduled" at bounding box center [214, 101] width 24 height 28
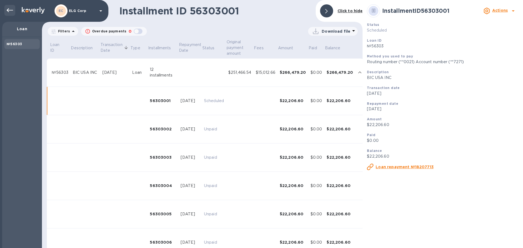
click at [9, 13] on icon at bounding box center [10, 10] width 7 height 7
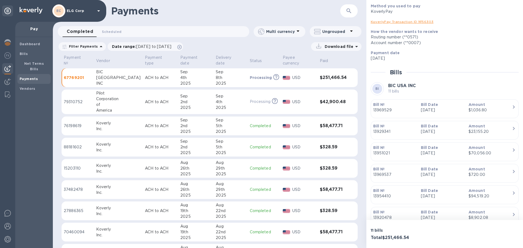
scroll to position [63, 0]
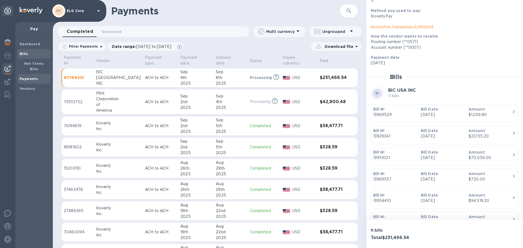
click at [26, 57] on div "Bills" at bounding box center [33, 54] width 33 height 10
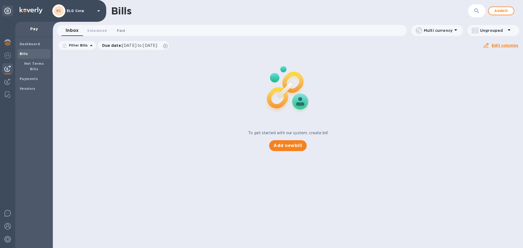
click at [122, 33] on span "Paid 0" at bounding box center [121, 31] width 8 height 6
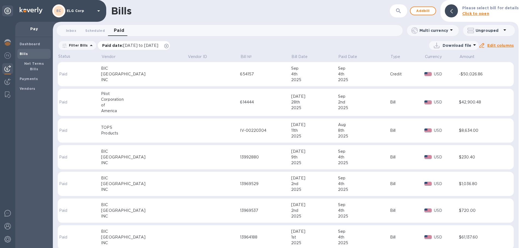
click at [158, 46] on span "[DATE] to [DATE]" at bounding box center [140, 45] width 35 height 4
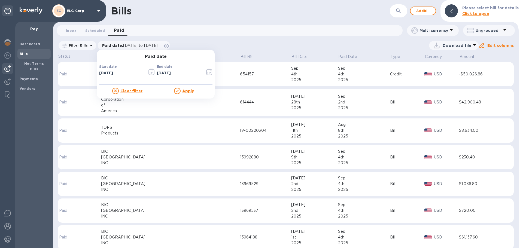
click at [134, 72] on input "[DATE]" at bounding box center [121, 73] width 44 height 8
click at [150, 73] on icon "button" at bounding box center [152, 72] width 6 height 7
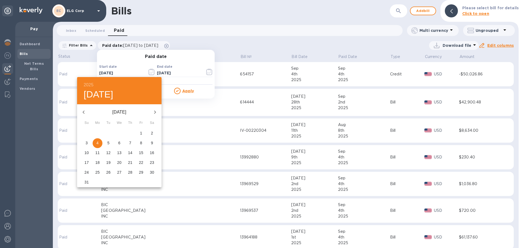
click at [156, 113] on icon "button" at bounding box center [155, 112] width 7 height 7
click at [128, 134] on span "4" at bounding box center [130, 133] width 10 height 5
type input "[DATE]"
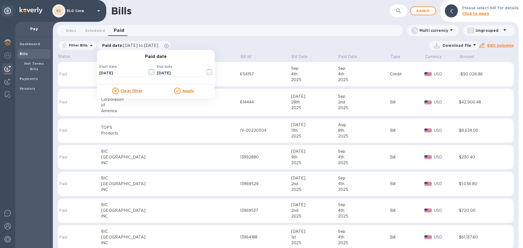
click at [184, 89] on u "Apply" at bounding box center [188, 91] width 12 height 4
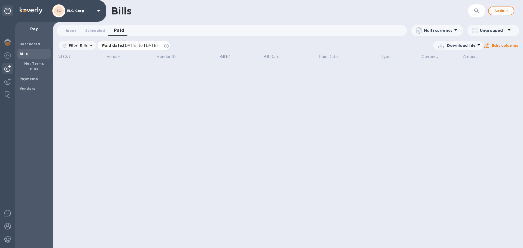
click at [136, 43] on p "Paid date : [DATE] to [DATE]" at bounding box center [131, 45] width 59 height 5
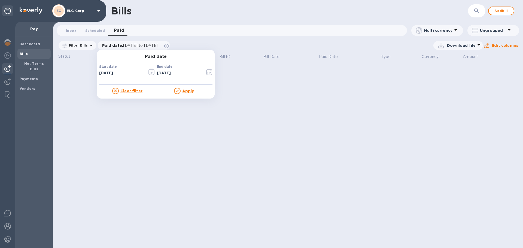
click at [149, 74] on icon "button" at bounding box center [152, 72] width 6 height 7
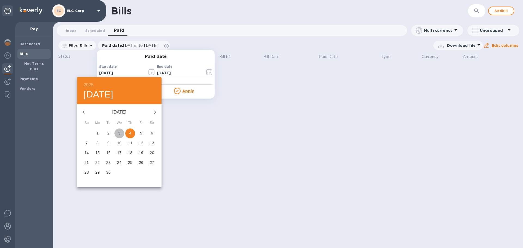
click at [120, 132] on p "3" at bounding box center [119, 133] width 2 height 5
type input "[DATE]"
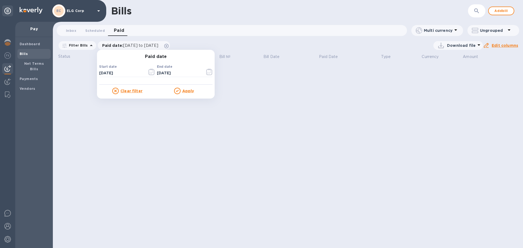
click at [185, 93] on p "Apply" at bounding box center [188, 90] width 12 height 5
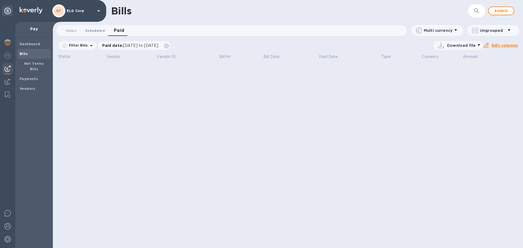
click at [91, 28] on span "Scheduled 0" at bounding box center [95, 31] width 20 height 6
click at [120, 31] on span "Paid 0" at bounding box center [124, 31] width 8 height 6
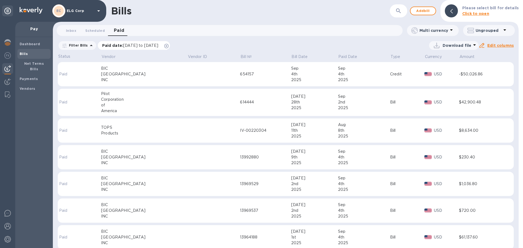
click at [138, 46] on span "[DATE] to [DATE]" at bounding box center [140, 45] width 35 height 4
click at [213, 40] on div "Bills ​ Add bill Please select bill for details Click to open Inbox 0 Scheduled…" at bounding box center [286, 124] width 466 height 248
click at [454, 47] on p "Download file" at bounding box center [457, 45] width 29 height 5
click at [451, 59] on li "XLSX file" at bounding box center [455, 58] width 37 height 15
click at [34, 43] on b "Dashboard" at bounding box center [30, 44] width 21 height 4
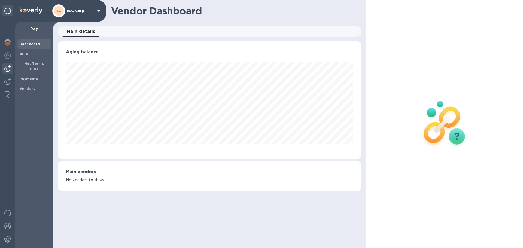
scroll to position [118, 304]
click at [23, 46] on span "Dashboard" at bounding box center [30, 43] width 21 height 5
click at [29, 54] on span "Bills" at bounding box center [34, 53] width 29 height 5
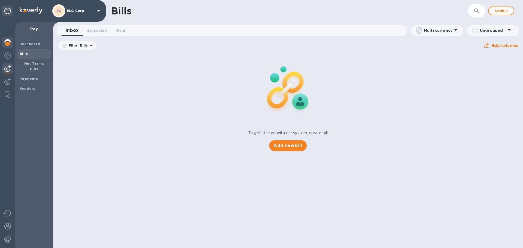
click at [5, 44] on img at bounding box center [7, 42] width 7 height 7
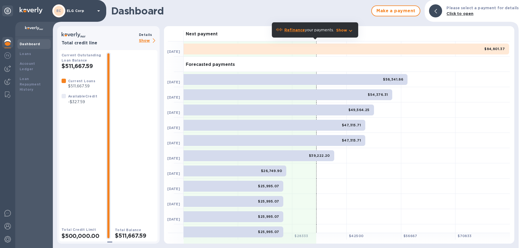
click at [299, 31] on b "Refinance" at bounding box center [295, 30] width 20 height 4
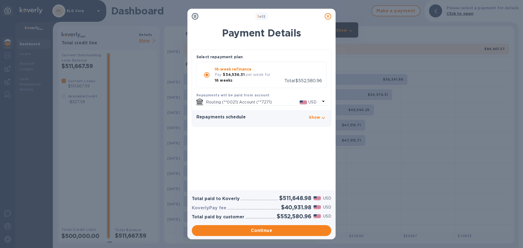
click at [307, 120] on div "Repayments schedule Show" at bounding box center [262, 118] width 130 height 7
click at [312, 118] on p "Show" at bounding box center [314, 117] width 11 height 5
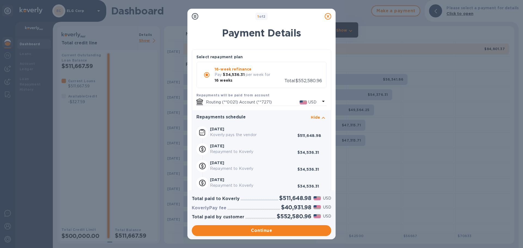
click at [312, 118] on p "Hide" at bounding box center [315, 117] width 9 height 5
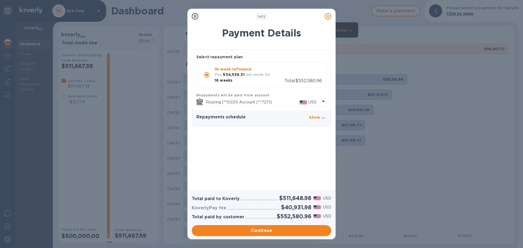
click at [329, 16] on icon at bounding box center [328, 16] width 7 height 7
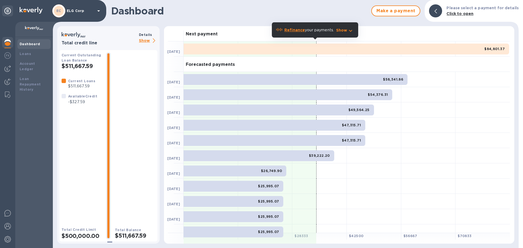
click at [300, 28] on b "Refinance" at bounding box center [295, 30] width 20 height 4
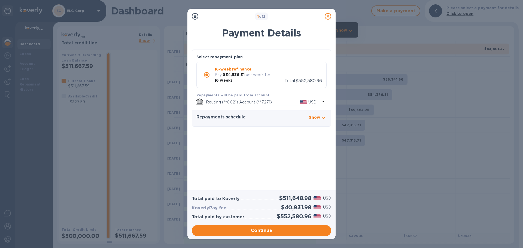
click at [328, 17] on icon at bounding box center [328, 16] width 7 height 7
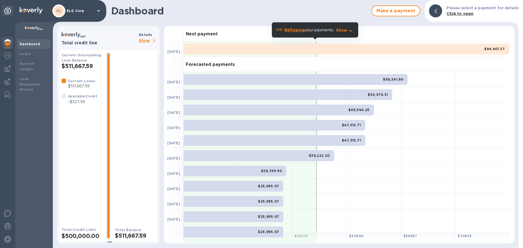
click at [147, 38] on p "Show" at bounding box center [148, 41] width 19 height 7
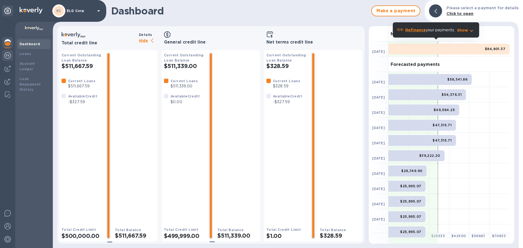
click at [3, 58] on div at bounding box center [7, 56] width 11 height 12
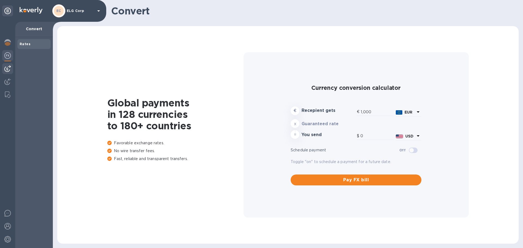
type input "1,170.94"
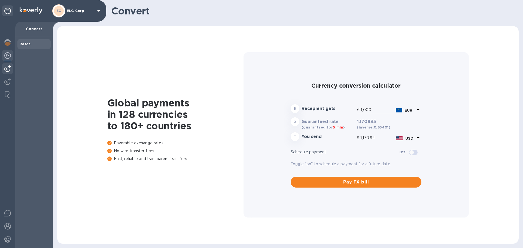
click at [8, 68] on img at bounding box center [7, 68] width 7 height 7
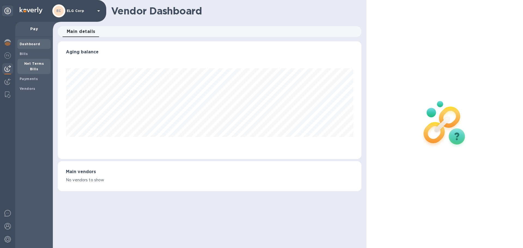
click at [38, 62] on b "Net Terms Bills" at bounding box center [34, 67] width 20 height 10
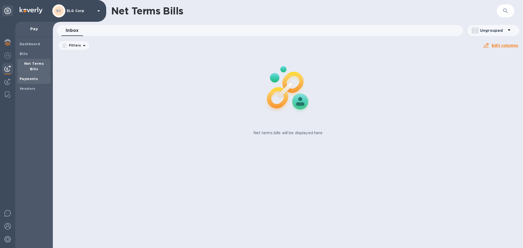
click at [36, 77] on b "Payments" at bounding box center [29, 79] width 18 height 4
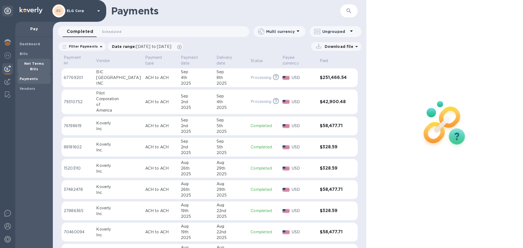
click at [35, 64] on b "Net Terms Bills" at bounding box center [34, 67] width 20 height 10
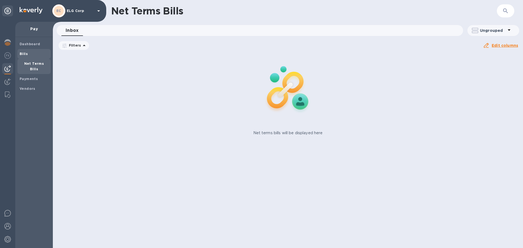
click at [31, 53] on span "Bills" at bounding box center [34, 53] width 29 height 5
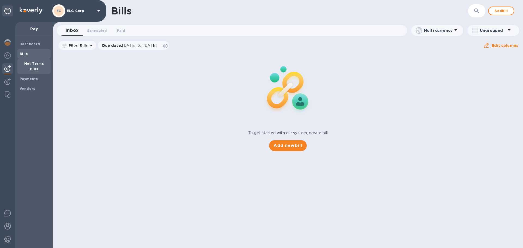
click at [37, 64] on b "Net Terms Bills" at bounding box center [34, 67] width 20 height 10
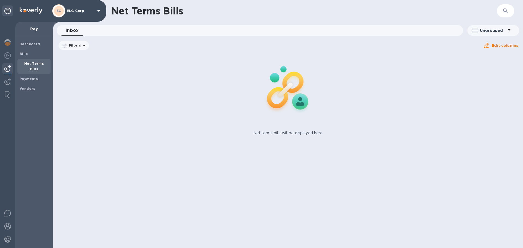
click at [81, 44] on icon at bounding box center [84, 45] width 7 height 7
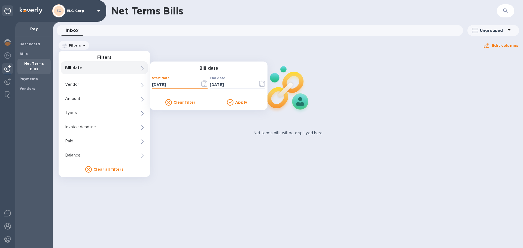
click at [183, 85] on input "[DATE]" at bounding box center [174, 85] width 44 height 8
click at [204, 83] on icon "button" at bounding box center [204, 83] width 6 height 7
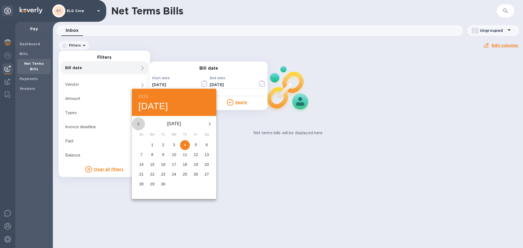
click at [136, 124] on icon "button" at bounding box center [138, 124] width 7 height 7
click at [193, 145] on span "1" at bounding box center [196, 144] width 10 height 5
type input "[DATE]"
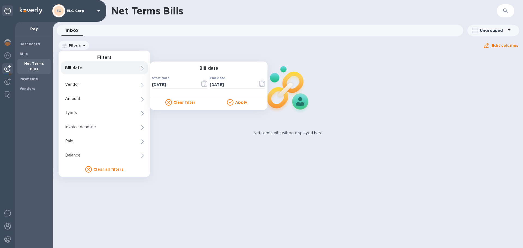
click at [243, 103] on u "Apply" at bounding box center [241, 102] width 12 height 4
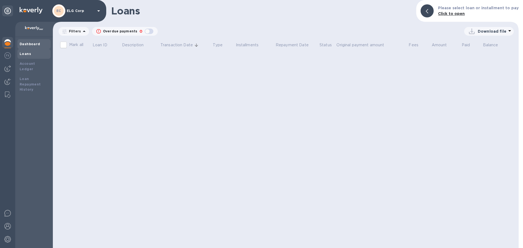
click at [31, 43] on b "Dashboard" at bounding box center [30, 44] width 21 height 4
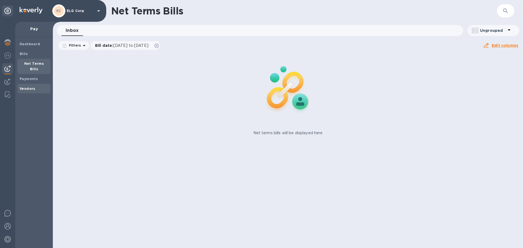
click at [25, 86] on span "Vendors" at bounding box center [28, 88] width 16 height 5
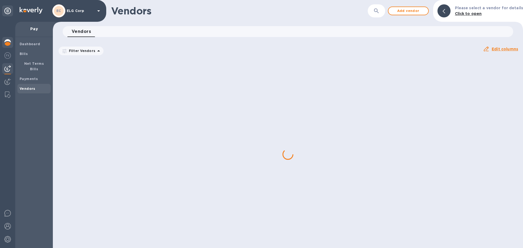
click at [6, 48] on div at bounding box center [7, 43] width 11 height 12
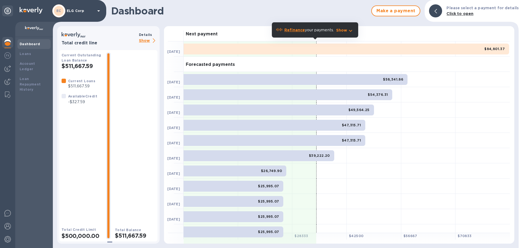
click at [301, 29] on b "Refinance" at bounding box center [295, 30] width 20 height 4
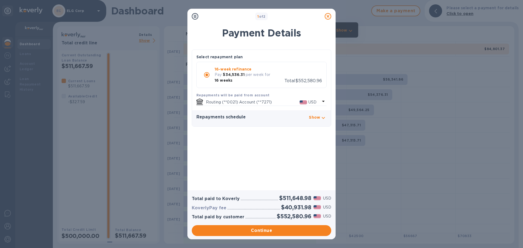
click at [280, 118] on div "Repayments schedule Show" at bounding box center [262, 118] width 130 height 7
click at [315, 118] on p "Show" at bounding box center [314, 117] width 11 height 5
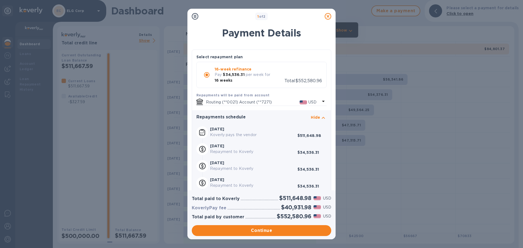
click at [266, 19] on div "1 of 2" at bounding box center [261, 17] width 13 height 8
click at [196, 17] on icon at bounding box center [195, 16] width 7 height 7
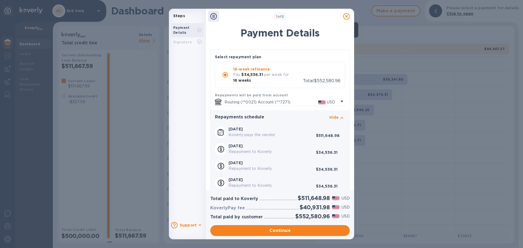
click at [191, 43] on div "Signature" at bounding box center [185, 42] width 24 height 5
click at [194, 225] on b "Support" at bounding box center [188, 225] width 17 height 4
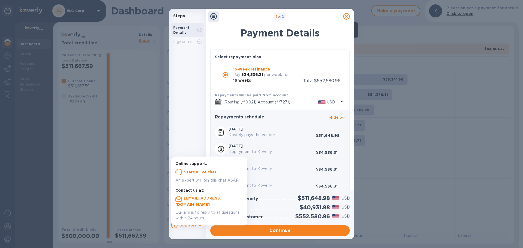
click at [348, 14] on icon at bounding box center [346, 16] width 7 height 7
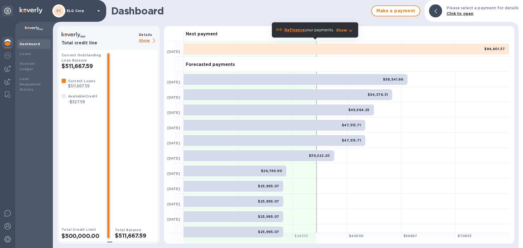
click at [349, 30] on icon "button" at bounding box center [351, 31] width 7 height 7
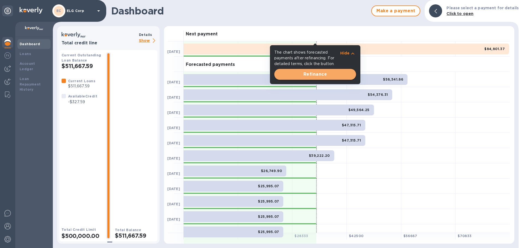
click at [317, 75] on span "Refinance" at bounding box center [315, 74] width 73 height 7
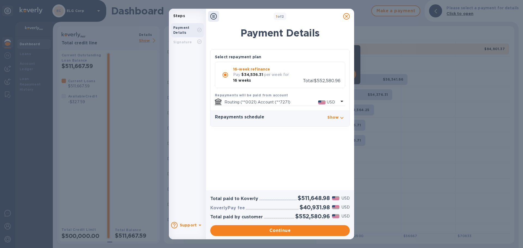
click at [346, 19] on icon at bounding box center [346, 16] width 7 height 7
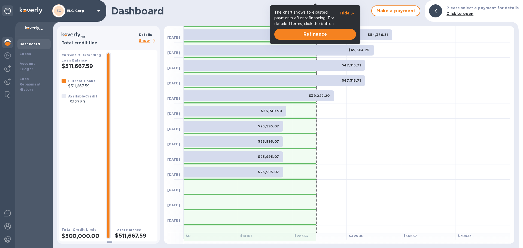
scroll to position [68, 0]
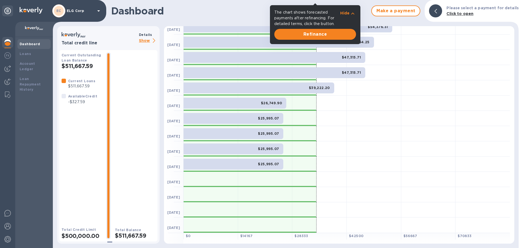
click at [289, 136] on div at bounding box center [250, 133] width 133 height 15
click at [314, 135] on div at bounding box center [250, 133] width 133 height 15
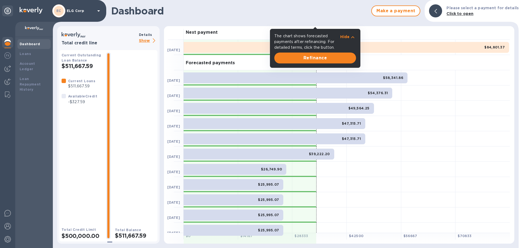
scroll to position [0, 0]
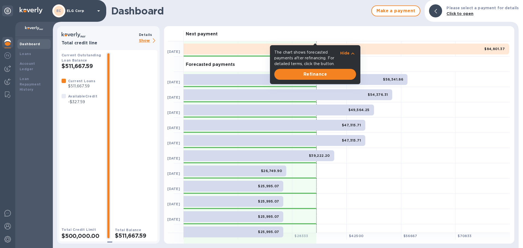
click at [349, 52] on p "Hide" at bounding box center [344, 52] width 9 height 5
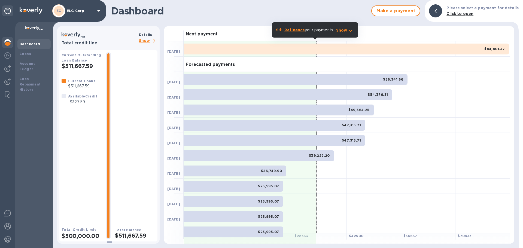
click at [299, 31] on b "Refinance" at bounding box center [295, 30] width 20 height 4
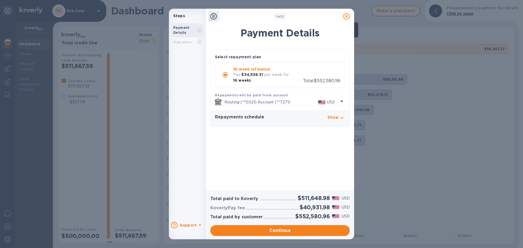
click at [345, 19] on icon at bounding box center [346, 16] width 7 height 7
